Goal: Obtain resource: Obtain resource

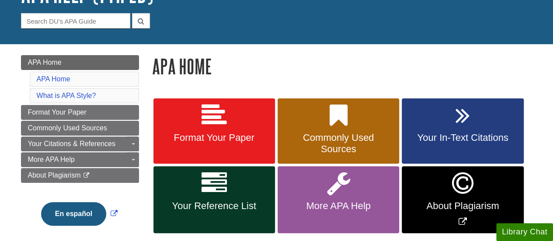
scroll to position [76, 0]
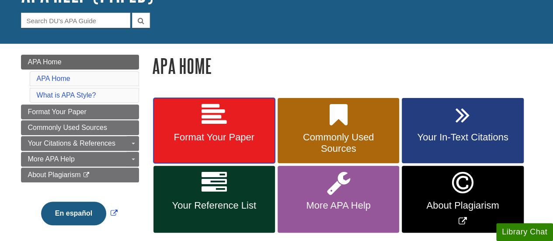
click at [228, 137] on span "Format Your Paper" at bounding box center [214, 137] width 109 height 11
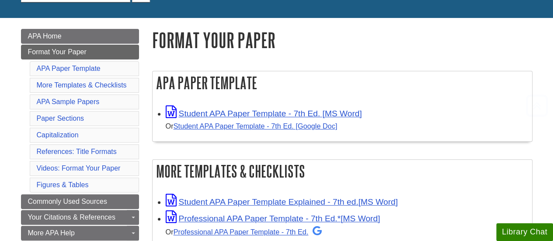
scroll to position [106, 0]
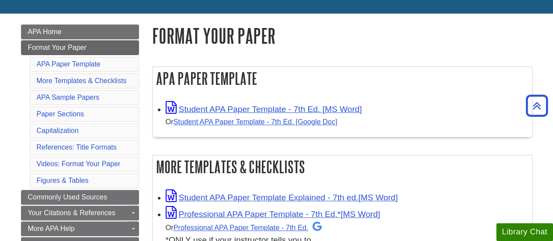
click at [220, 103] on div "Student APA Paper Template - 7th Ed. [MS Word] Or Student APA Paper Template - …" at bounding box center [347, 115] width 362 height 27
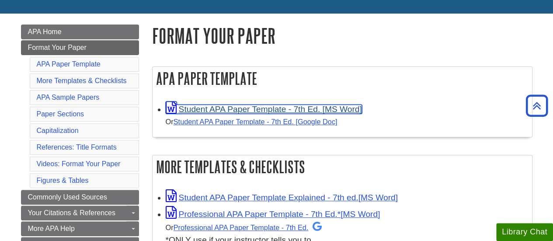
click at [202, 106] on link "Student APA Paper Template - 7th Ed. [MS Word]" at bounding box center [264, 109] width 196 height 9
